Goal: Check status: Check status

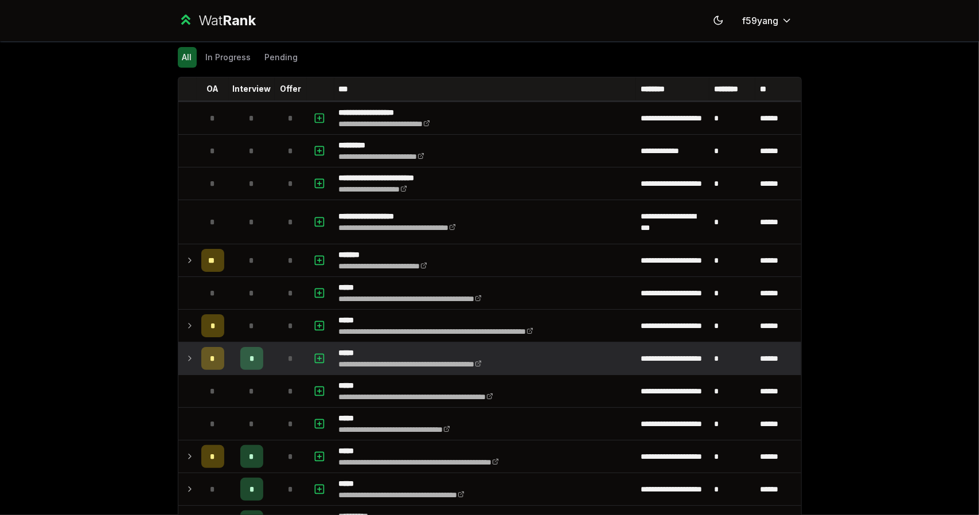
scroll to position [84, 0]
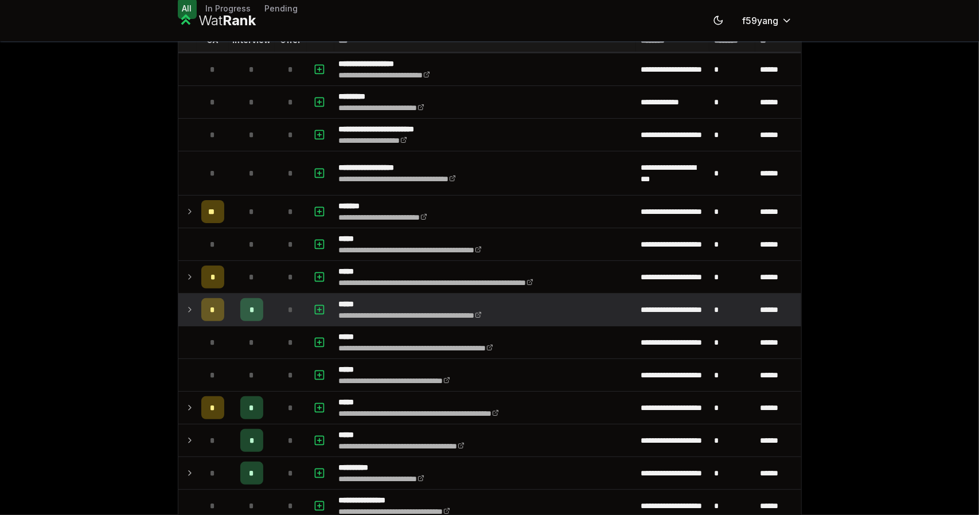
click at [188, 307] on icon at bounding box center [189, 310] width 9 height 14
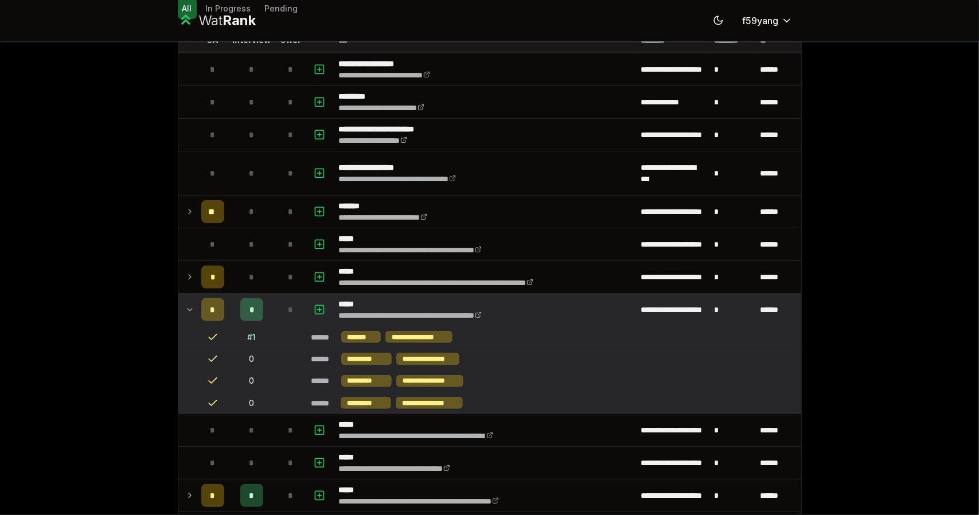
click at [248, 332] on div "# 1" at bounding box center [252, 337] width 8 height 11
click at [252, 338] on td "# 1" at bounding box center [252, 336] width 46 height 21
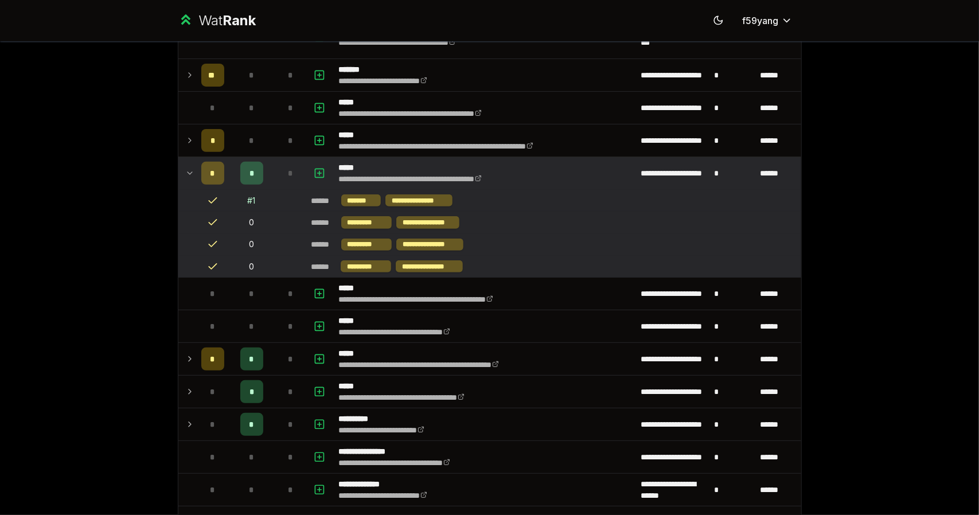
scroll to position [221, 0]
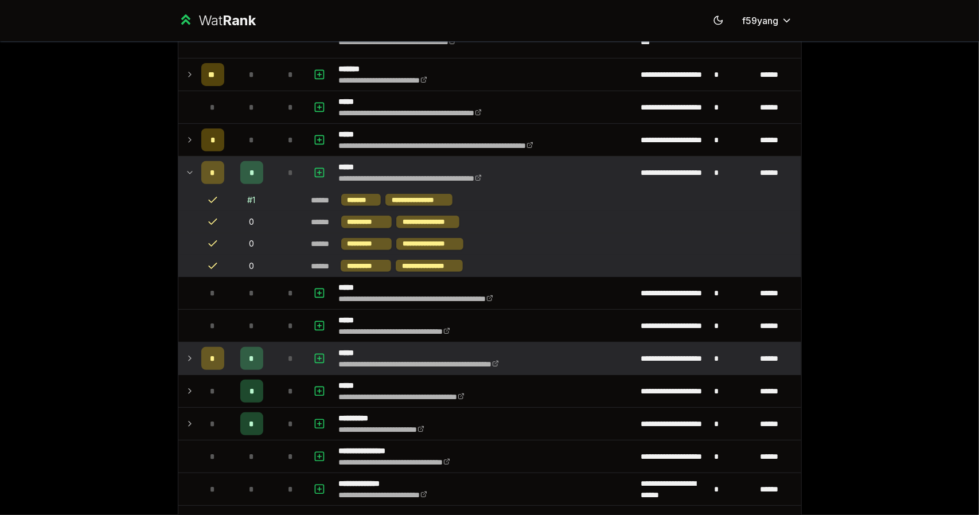
click at [188, 352] on icon at bounding box center [189, 359] width 9 height 14
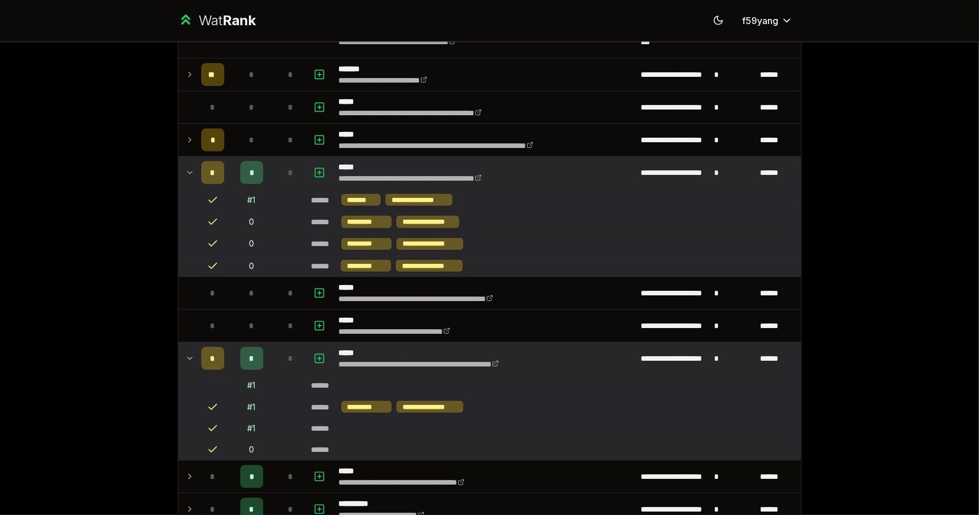
scroll to position [301, 0]
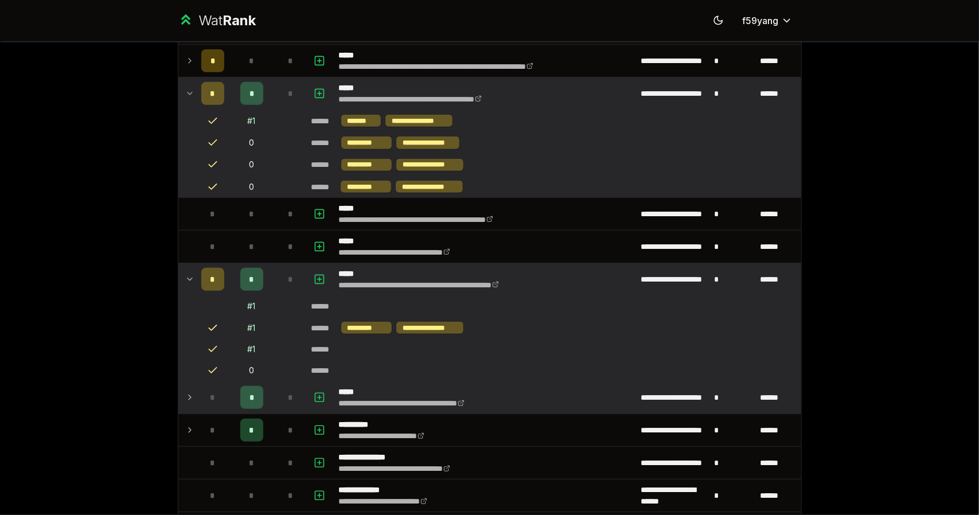
click at [185, 391] on icon at bounding box center [189, 398] width 9 height 14
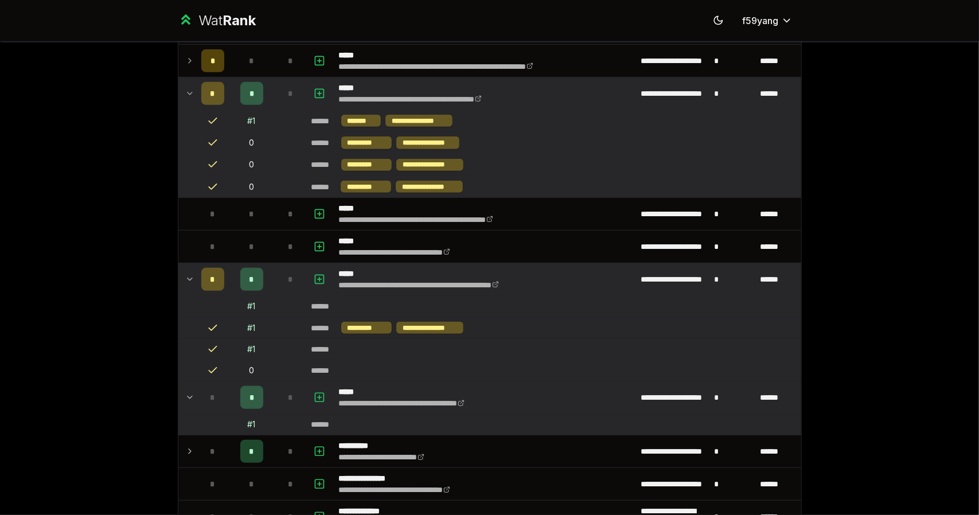
scroll to position [358, 0]
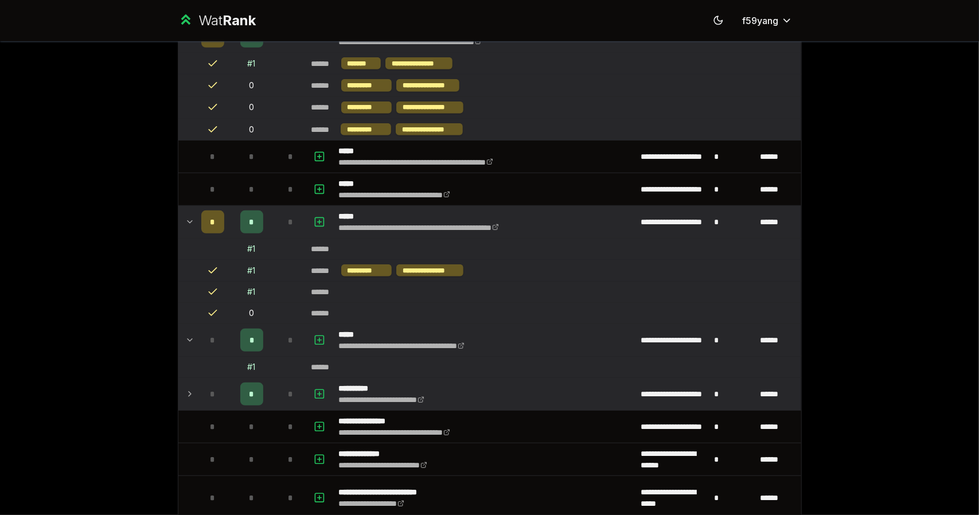
click at [180, 390] on td at bounding box center [187, 394] width 18 height 32
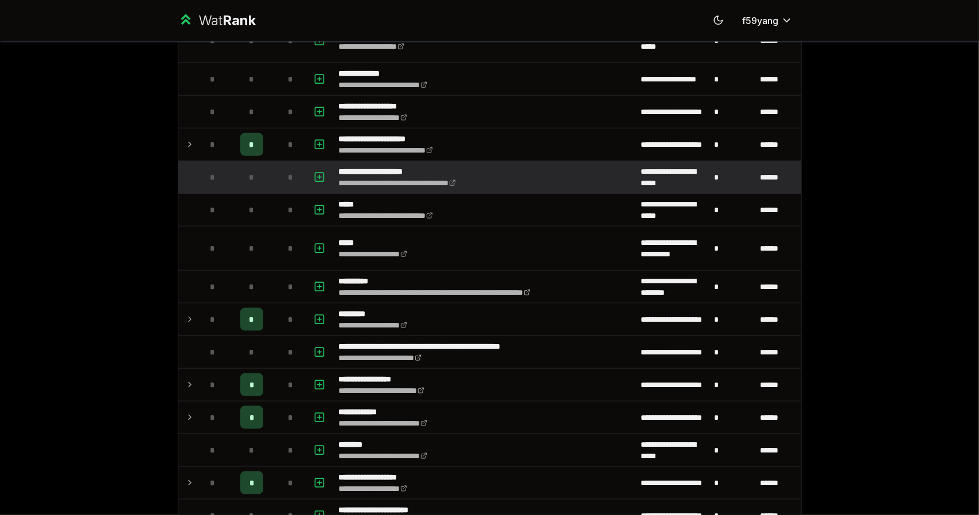
scroll to position [859, 0]
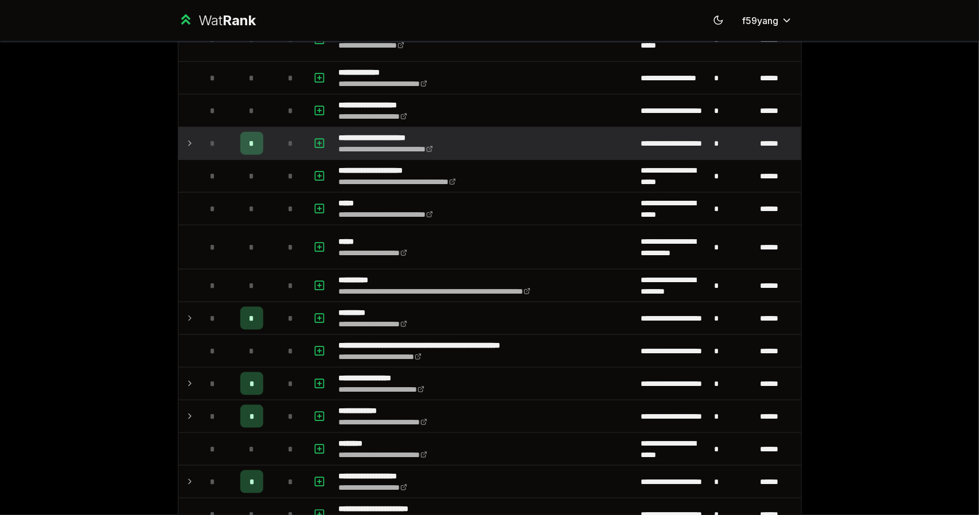
click at [185, 145] on td at bounding box center [187, 143] width 18 height 32
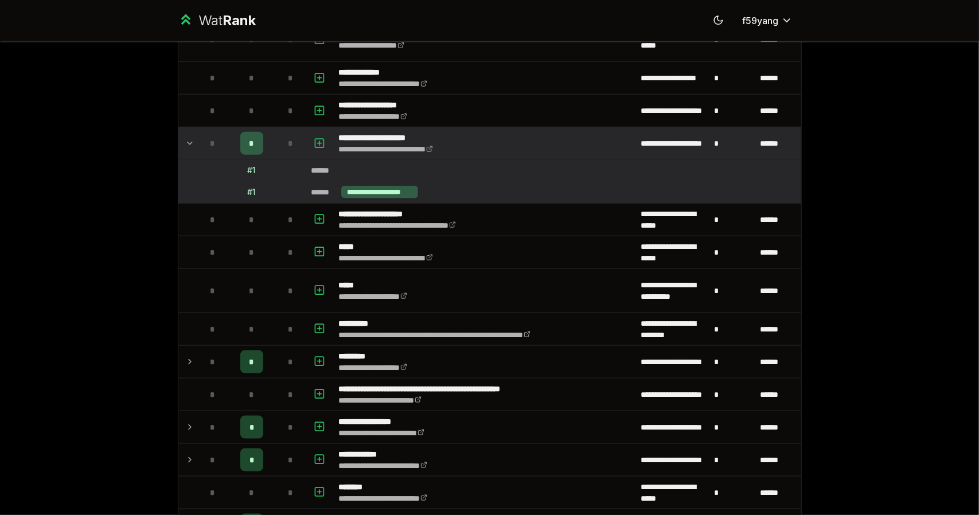
click at [185, 145] on td at bounding box center [187, 143] width 18 height 32
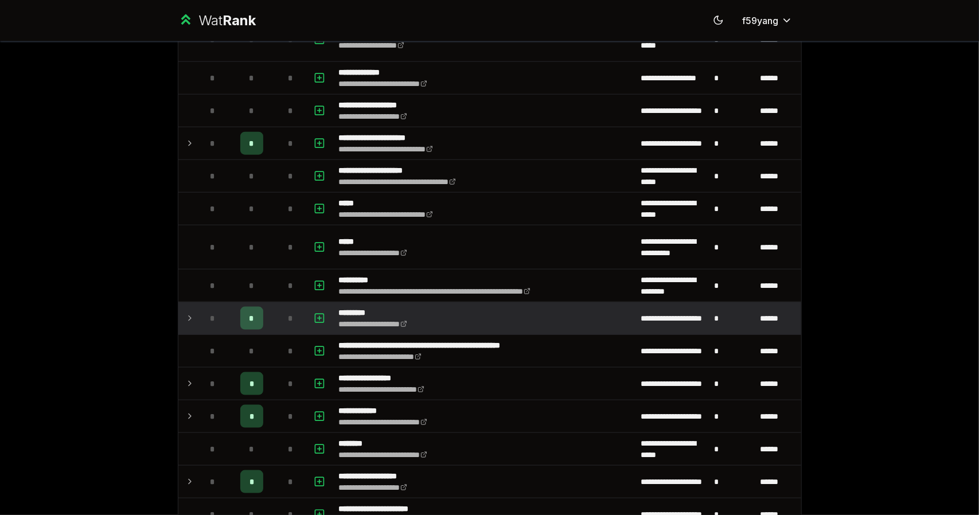
click at [183, 319] on td at bounding box center [187, 318] width 18 height 32
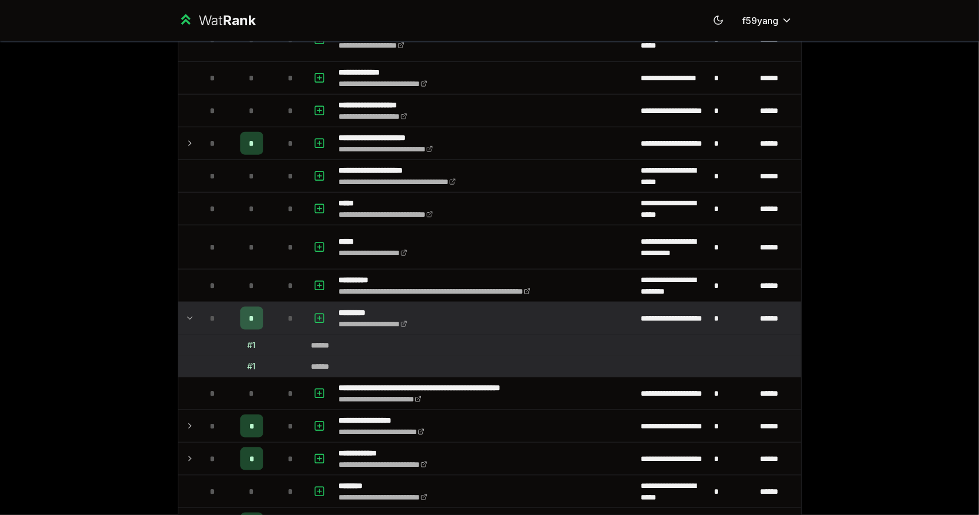
click at [182, 319] on td at bounding box center [187, 318] width 18 height 32
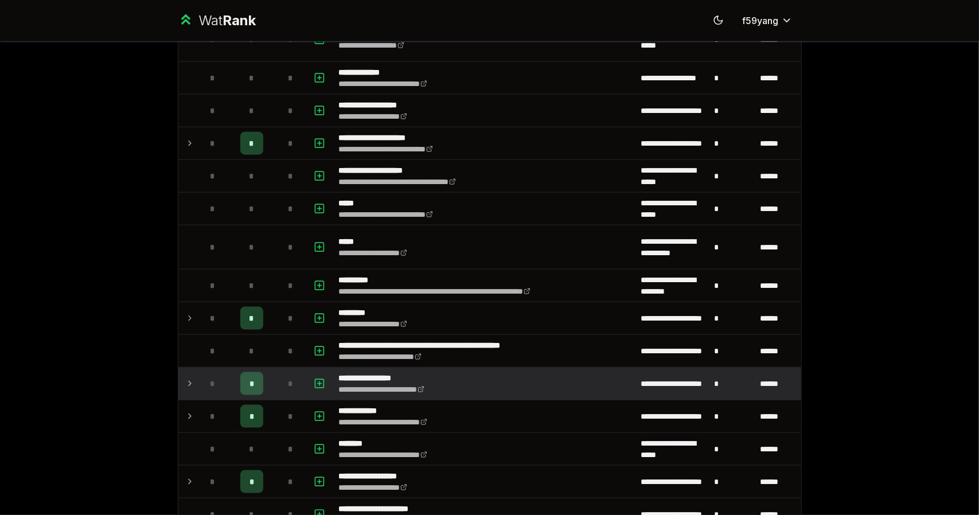
click at [192, 372] on td at bounding box center [187, 384] width 18 height 32
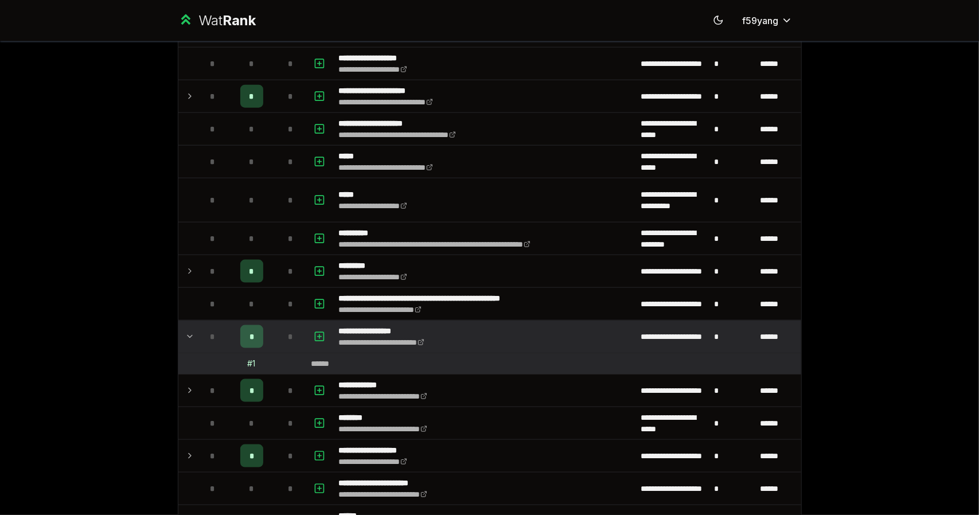
click at [192, 375] on td at bounding box center [187, 391] width 18 height 32
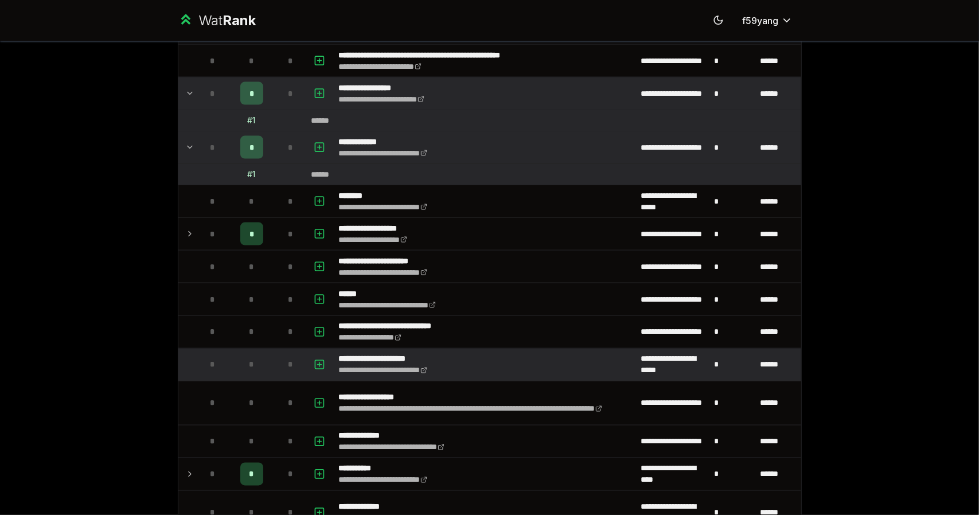
scroll to position [1193, 0]
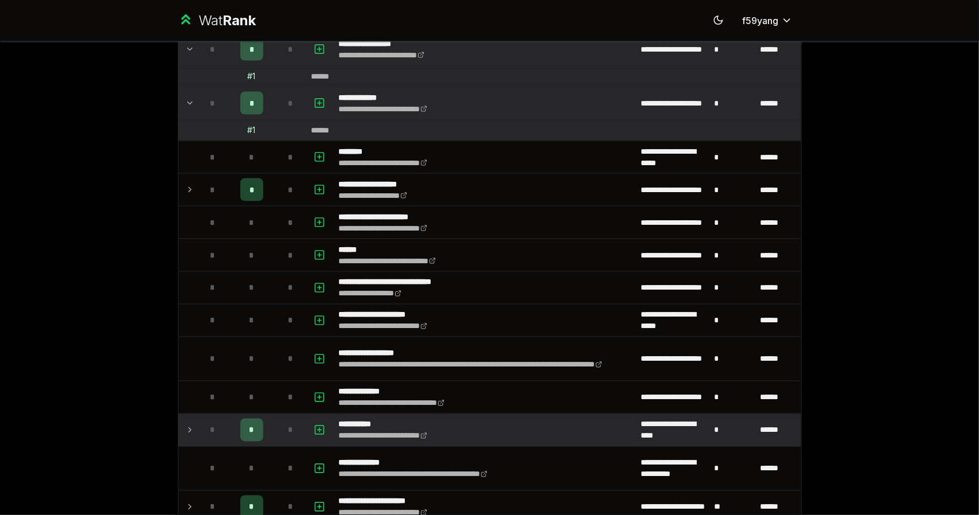
click at [178, 423] on td at bounding box center [187, 430] width 18 height 32
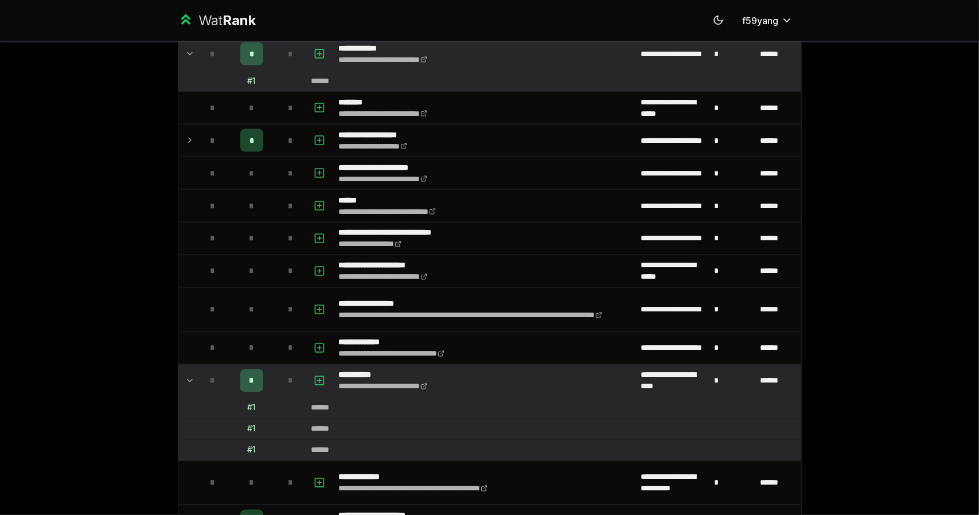
scroll to position [1355, 0]
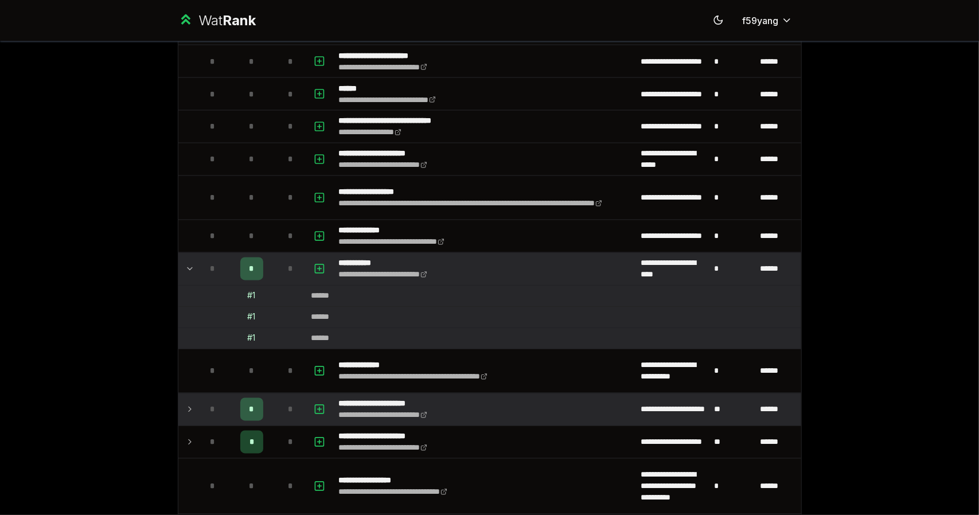
click at [179, 412] on td at bounding box center [187, 410] width 18 height 32
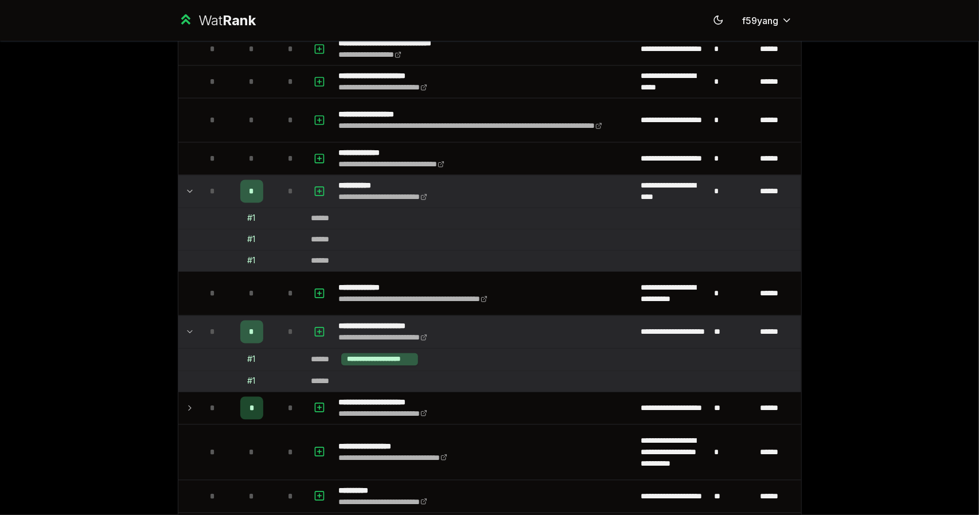
scroll to position [1433, 0]
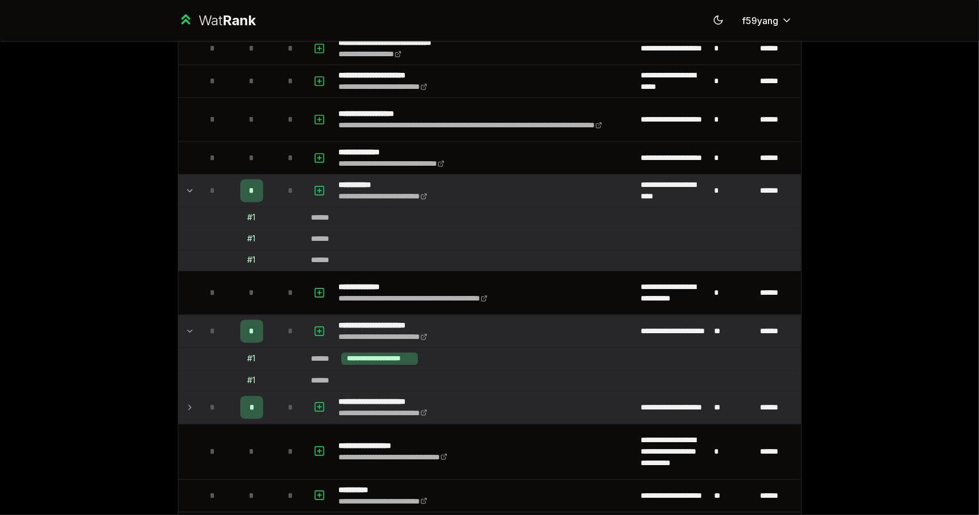
click at [178, 396] on td at bounding box center [187, 408] width 18 height 32
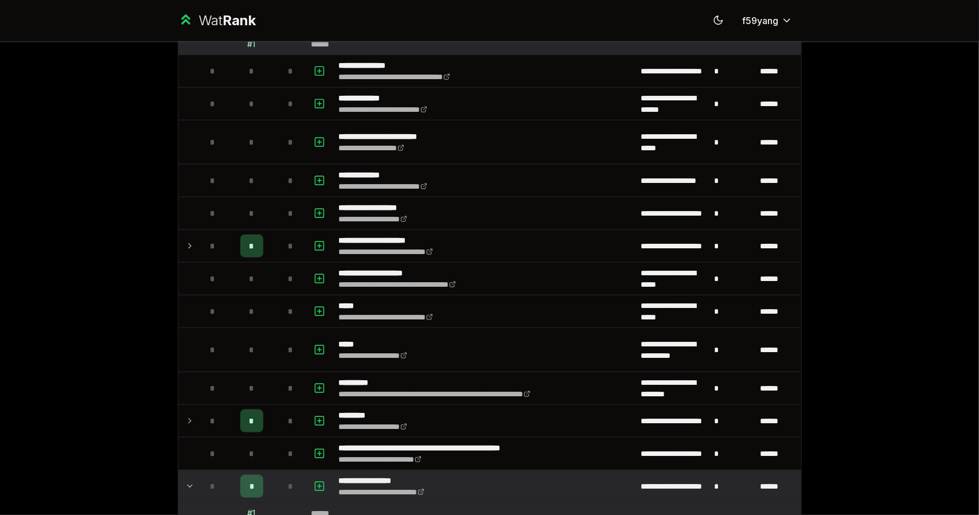
scroll to position [737, 0]
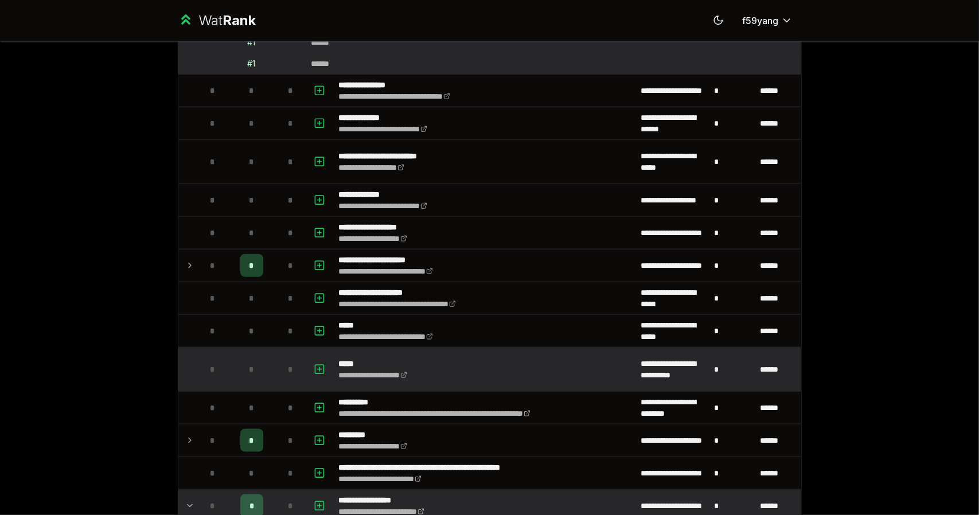
click at [189, 365] on td at bounding box center [187, 370] width 18 height 44
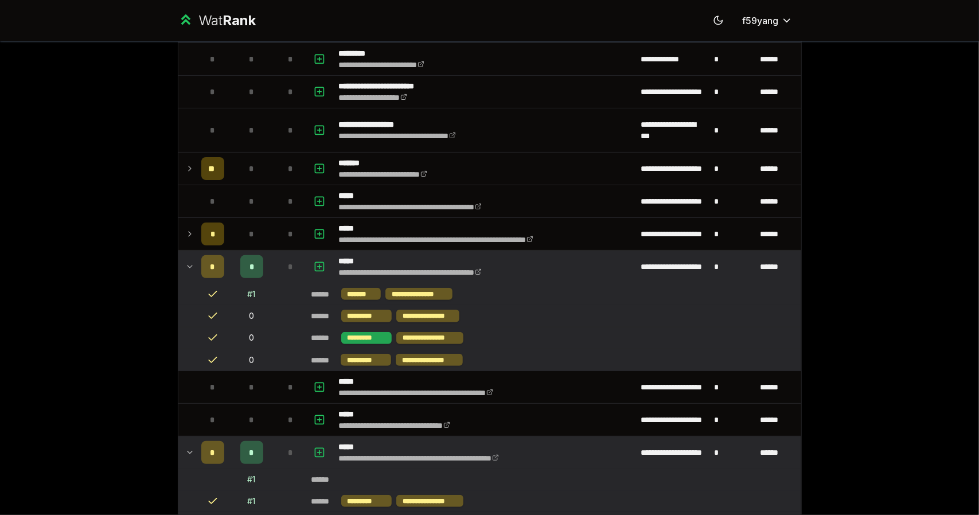
scroll to position [0, 0]
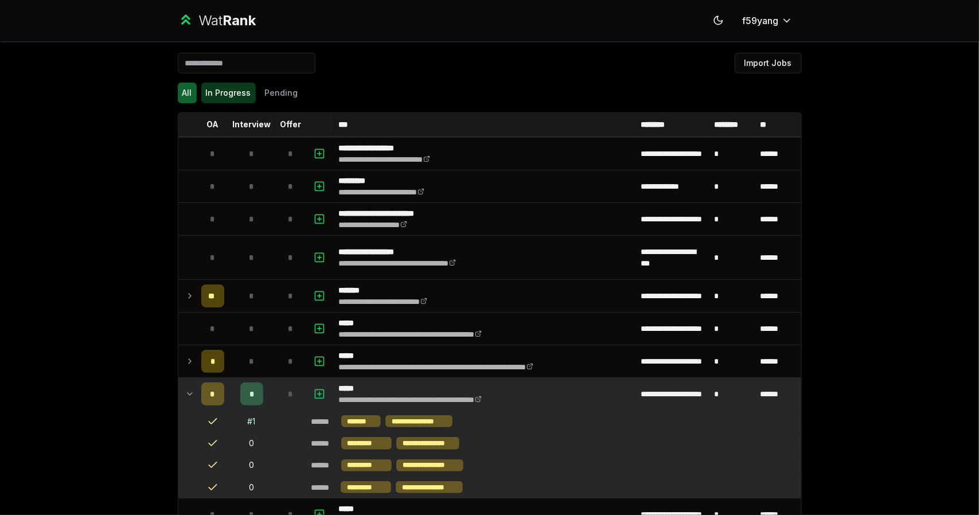
click at [240, 97] on button "In Progress" at bounding box center [228, 93] width 55 height 21
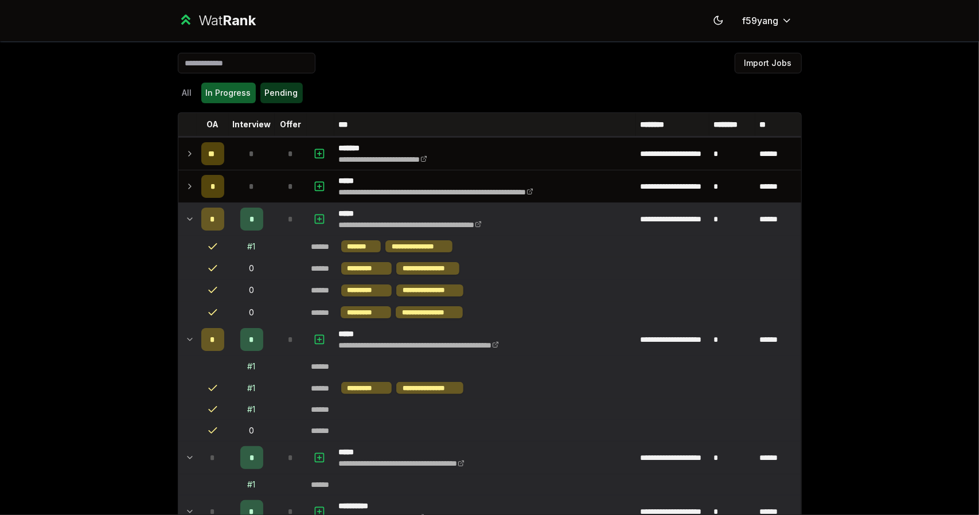
click at [263, 96] on button "Pending" at bounding box center [281, 93] width 42 height 21
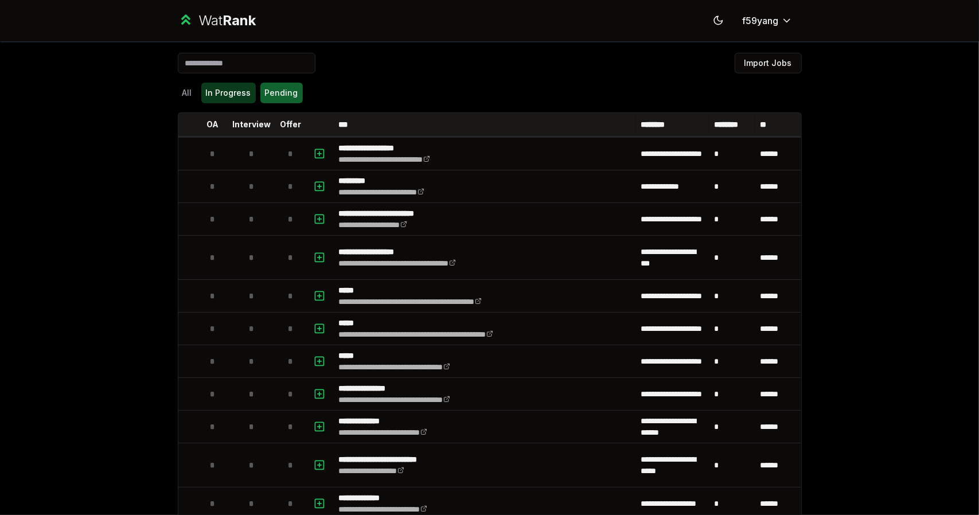
click at [228, 97] on button "In Progress" at bounding box center [228, 93] width 55 height 21
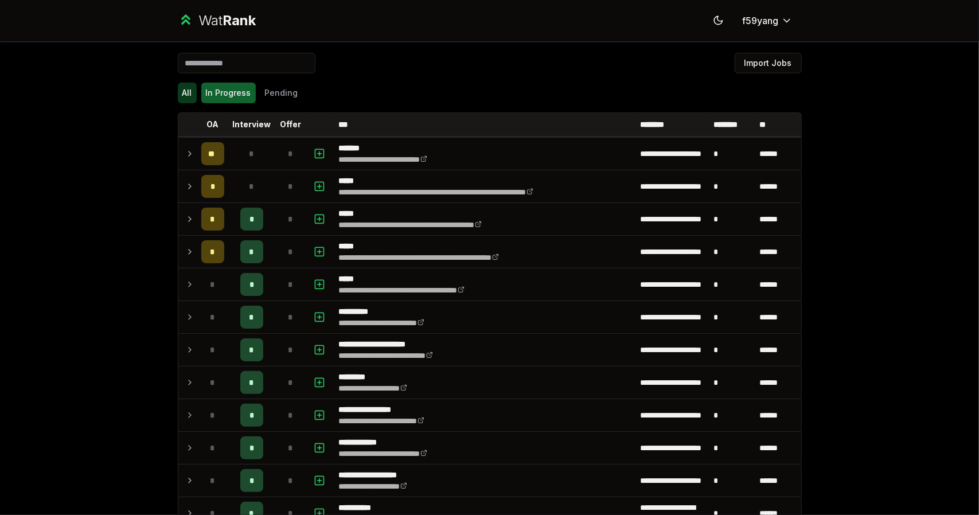
click at [189, 96] on button "All" at bounding box center [187, 93] width 19 height 21
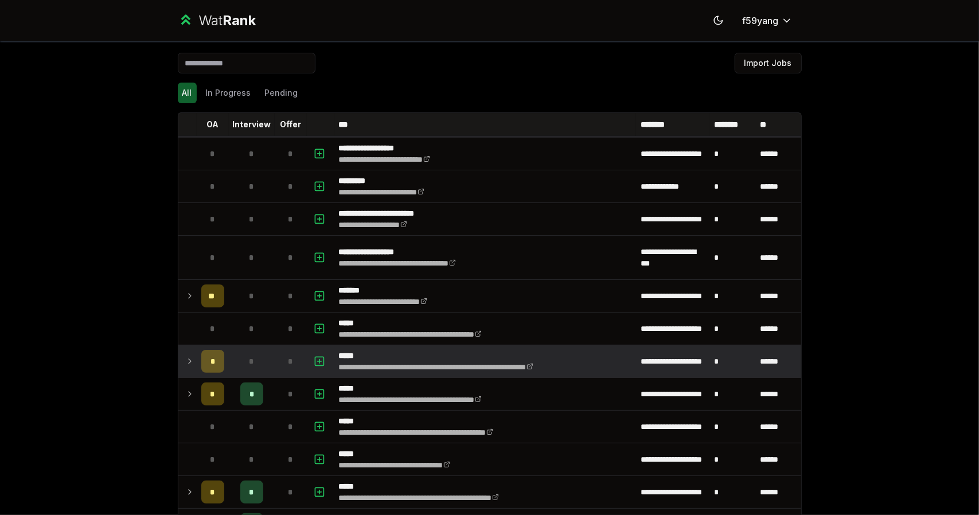
click at [189, 369] on td at bounding box center [187, 361] width 18 height 32
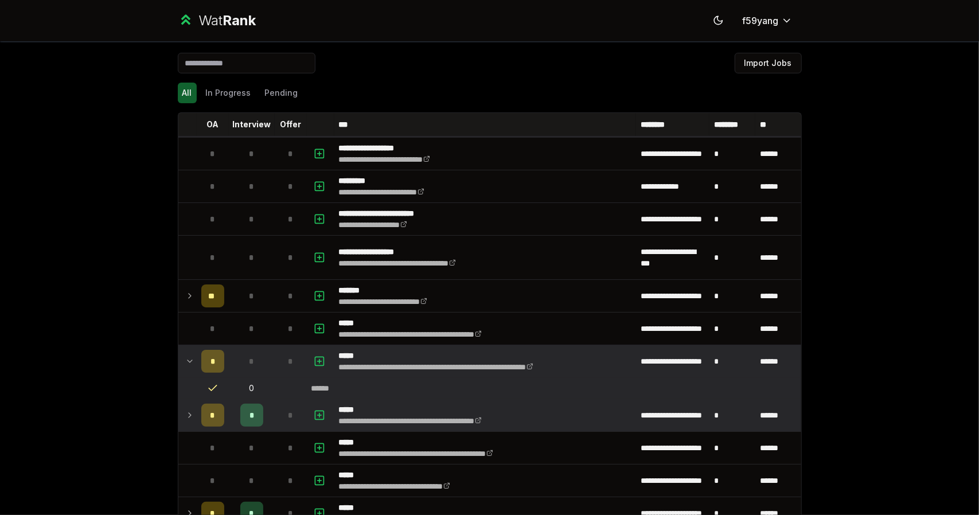
click at [187, 400] on td at bounding box center [187, 415] width 18 height 32
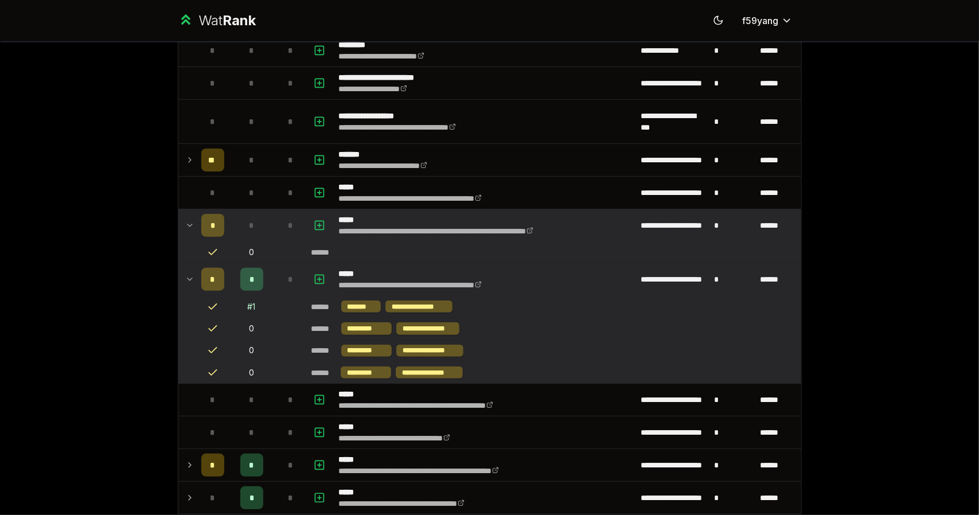
scroll to position [137, 0]
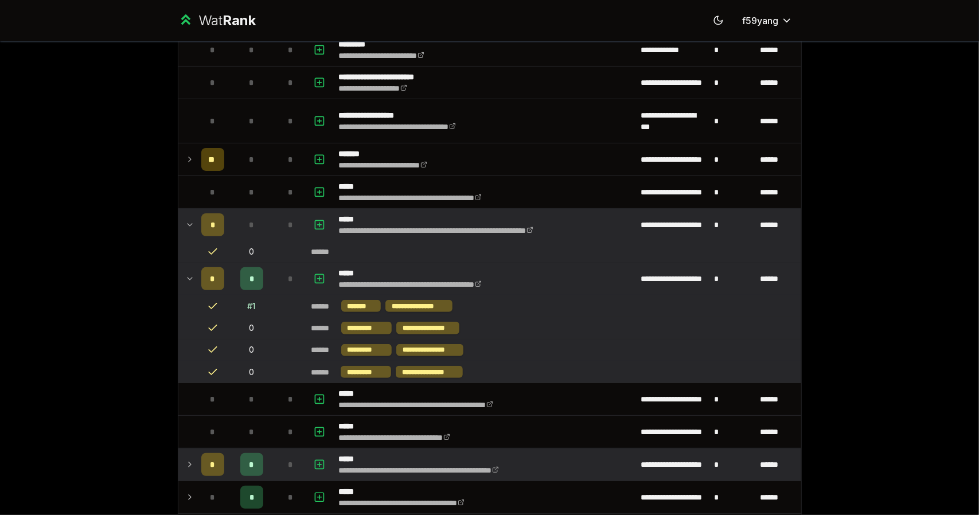
click at [178, 450] on td at bounding box center [187, 465] width 18 height 32
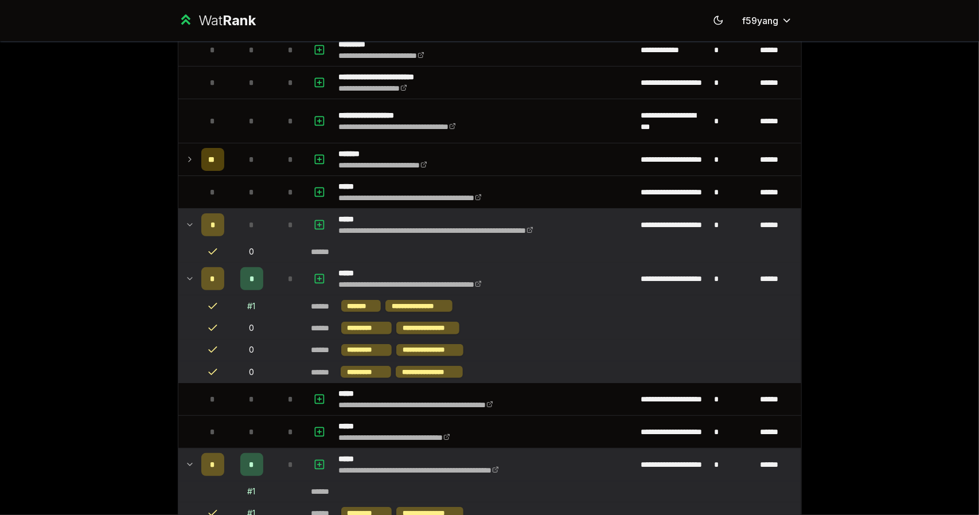
scroll to position [372, 0]
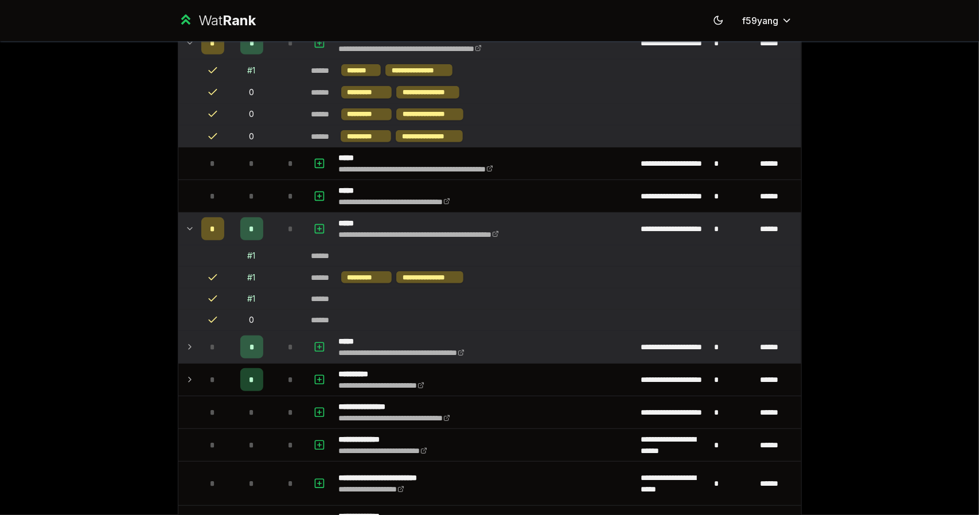
click at [185, 349] on icon at bounding box center [189, 347] width 9 height 14
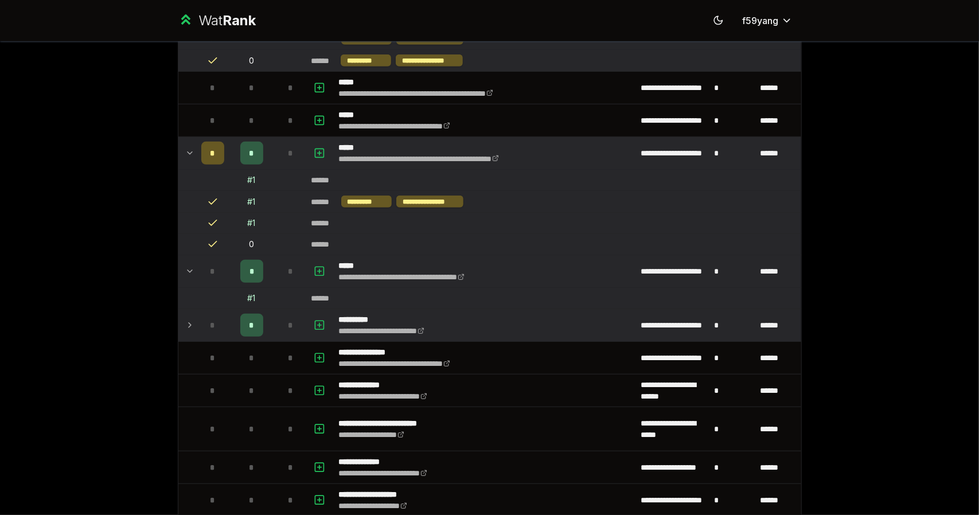
click at [185, 318] on icon at bounding box center [189, 325] width 9 height 14
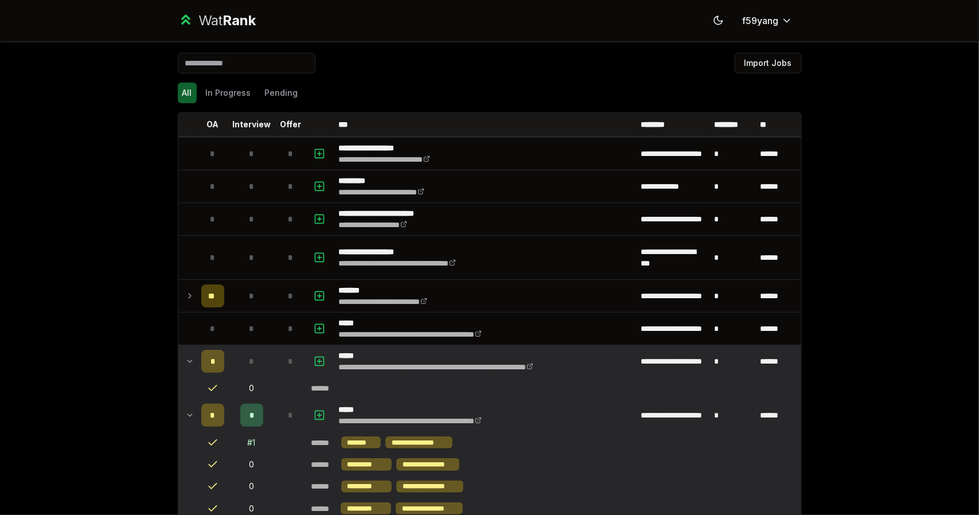
scroll to position [1309, 0]
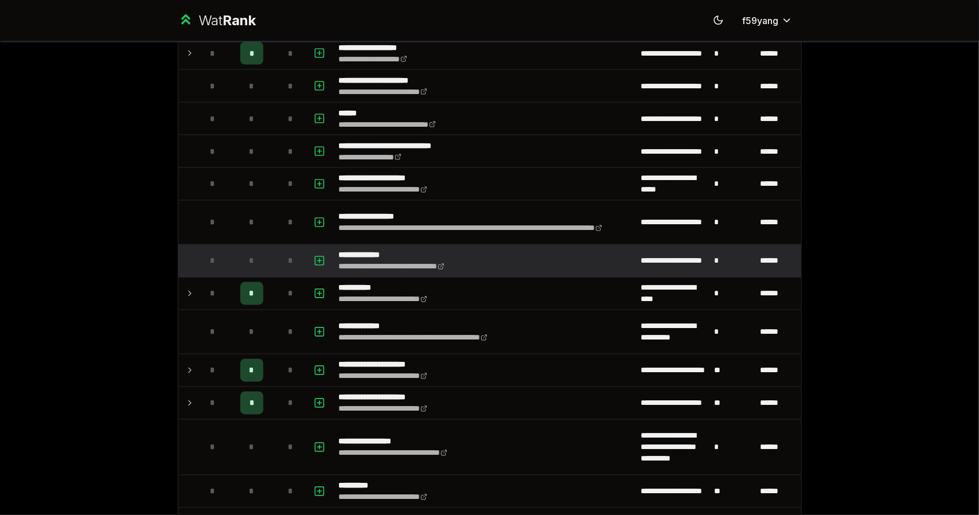
click at [369, 250] on p "**********" at bounding box center [412, 255] width 146 height 11
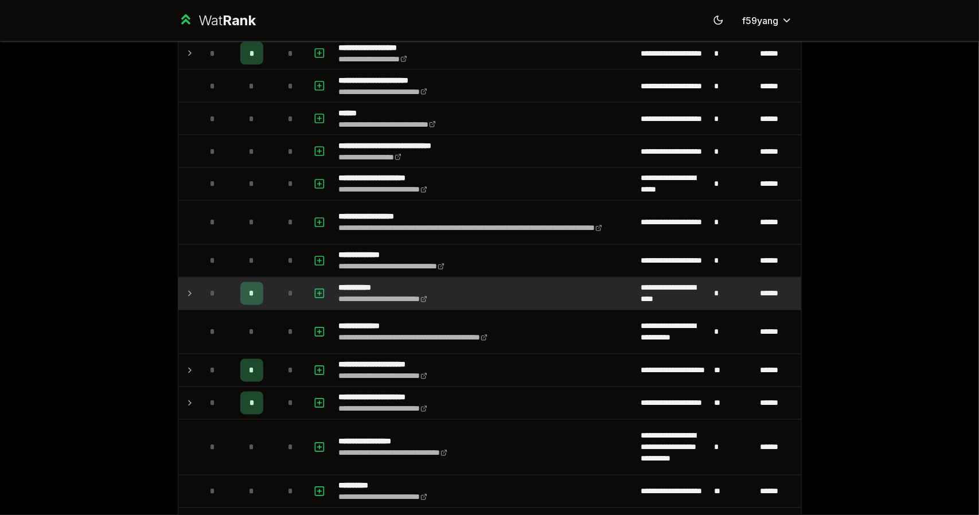
click at [178, 288] on td at bounding box center [187, 294] width 18 height 32
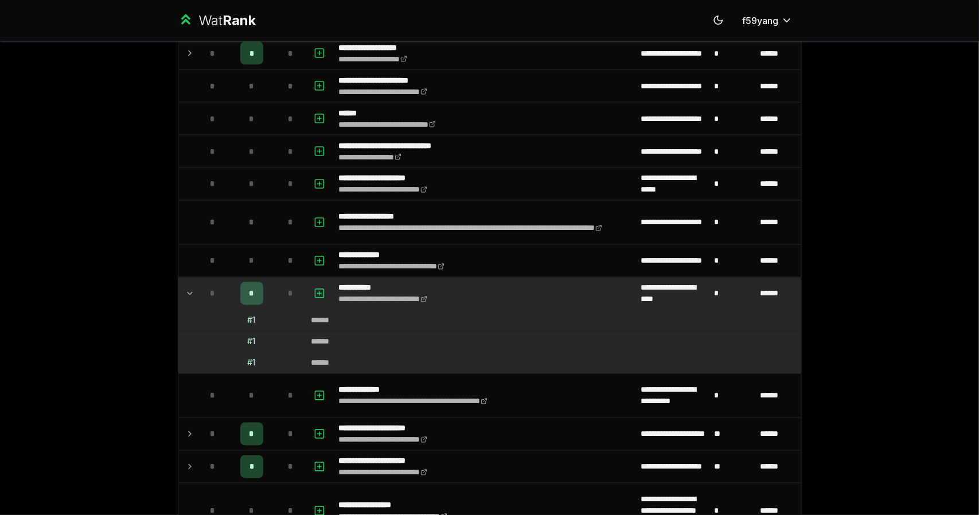
click at [178, 287] on td at bounding box center [187, 294] width 18 height 32
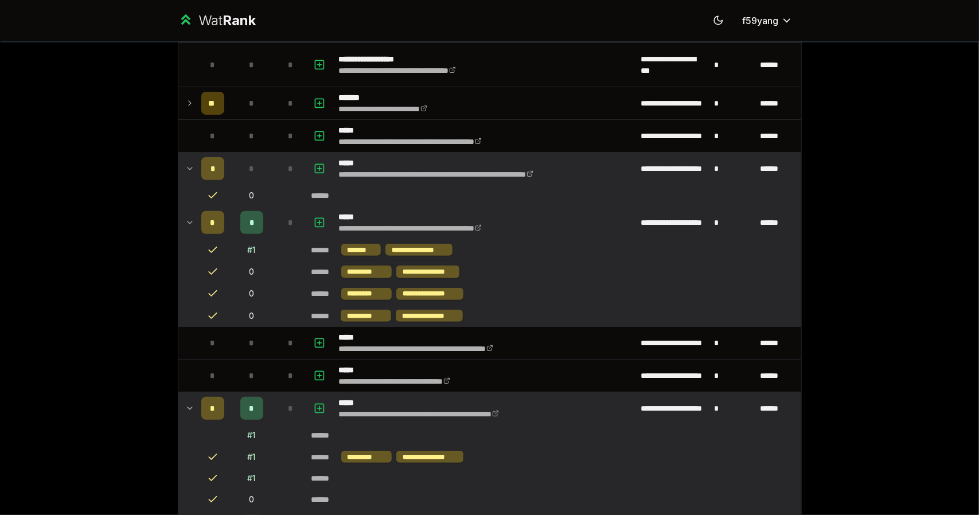
scroll to position [0, 0]
